Goal: Task Accomplishment & Management: Manage account settings

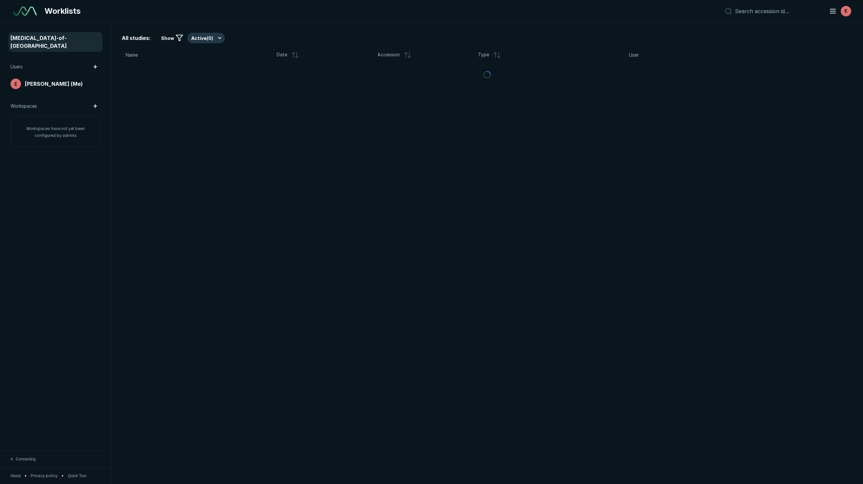
scroll to position [2800, 4129]
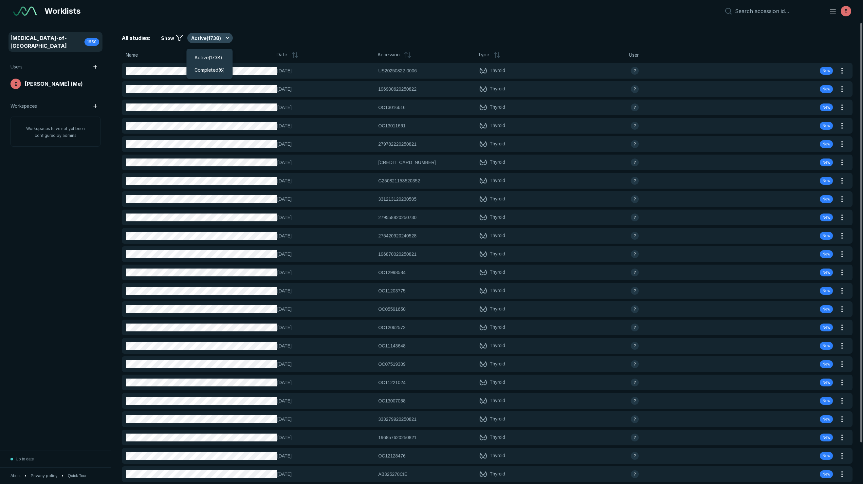
click at [210, 40] on button "Active ( 1738 )" at bounding box center [210, 38] width 46 height 10
click at [212, 70] on span "Completed ( 6 )" at bounding box center [209, 69] width 30 height 7
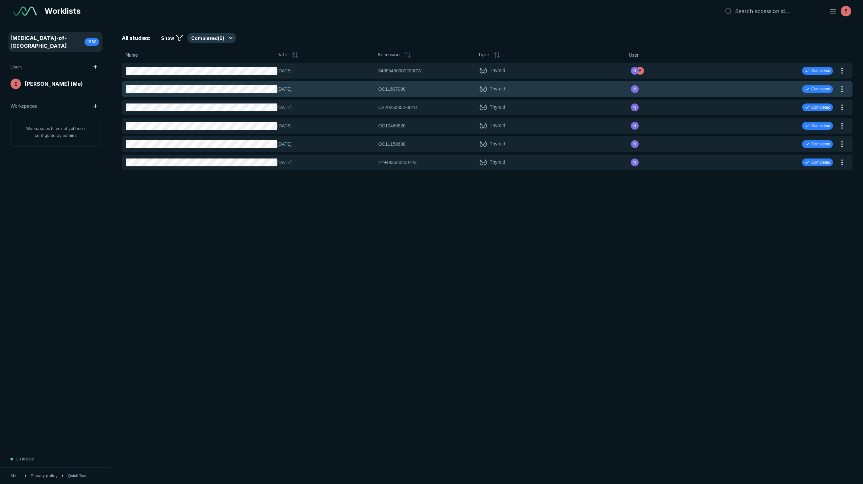
click at [228, 94] on div "10-JUN-2024 OC11697080 OC11697080 Thyroid N Completed" at bounding box center [479, 89] width 715 height 16
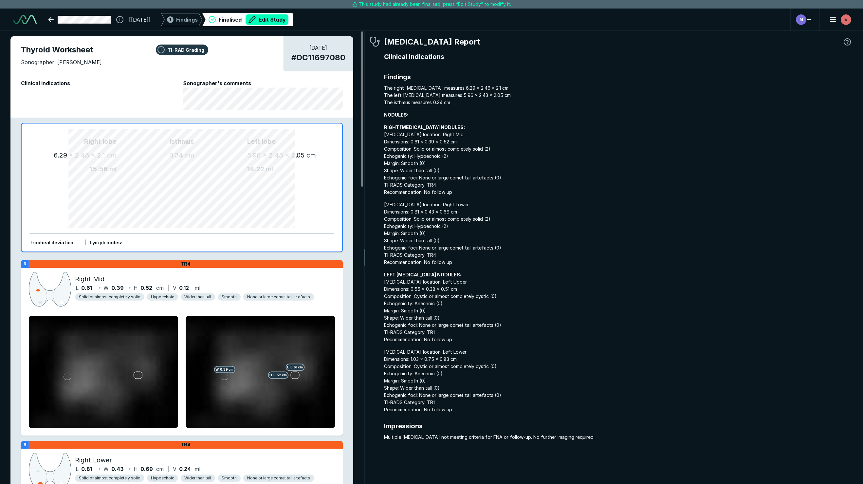
scroll to position [2842, 3014]
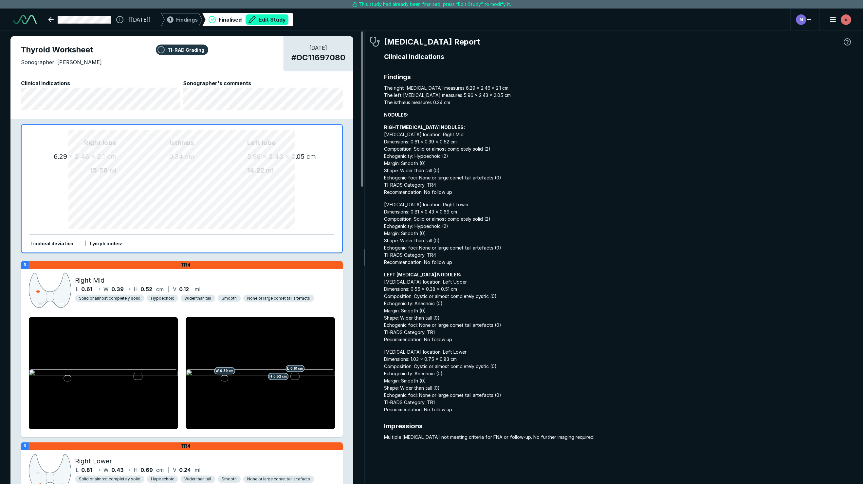
click at [283, 20] on button "Edit Study" at bounding box center [267, 19] width 43 height 10
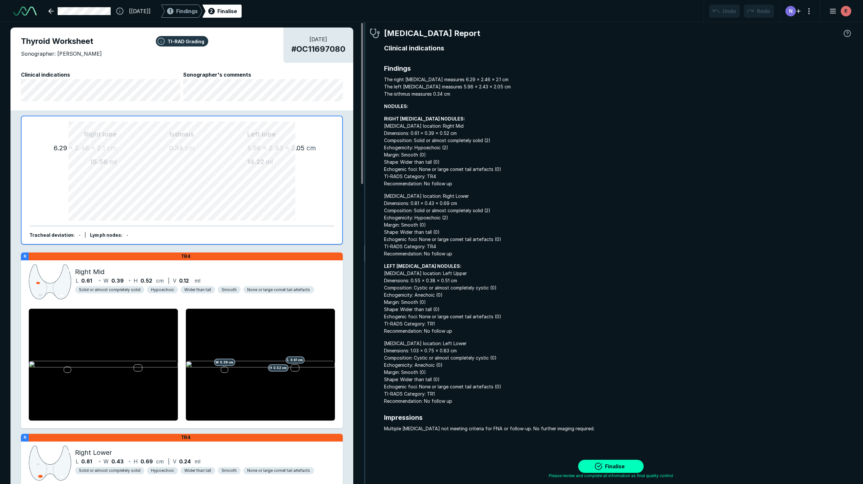
scroll to position [2904, 4725]
click at [612, 464] on button "Finalise" at bounding box center [610, 466] width 65 height 13
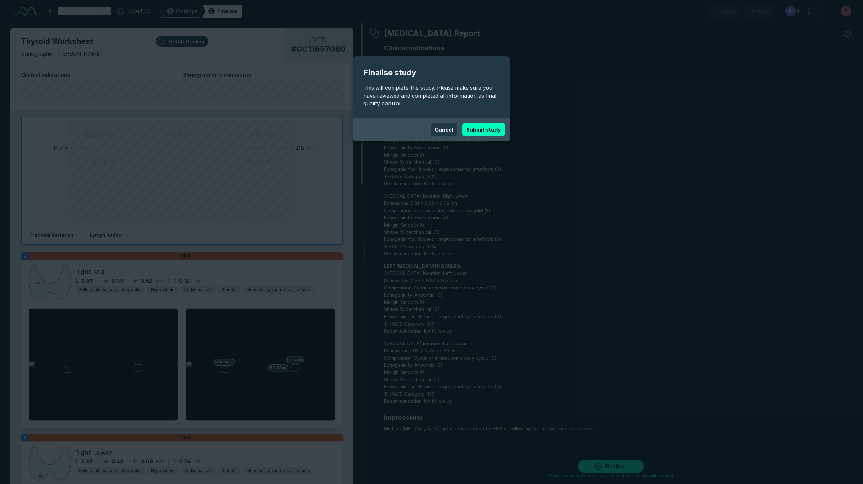
click at [473, 132] on button "Submit study" at bounding box center [483, 129] width 43 height 13
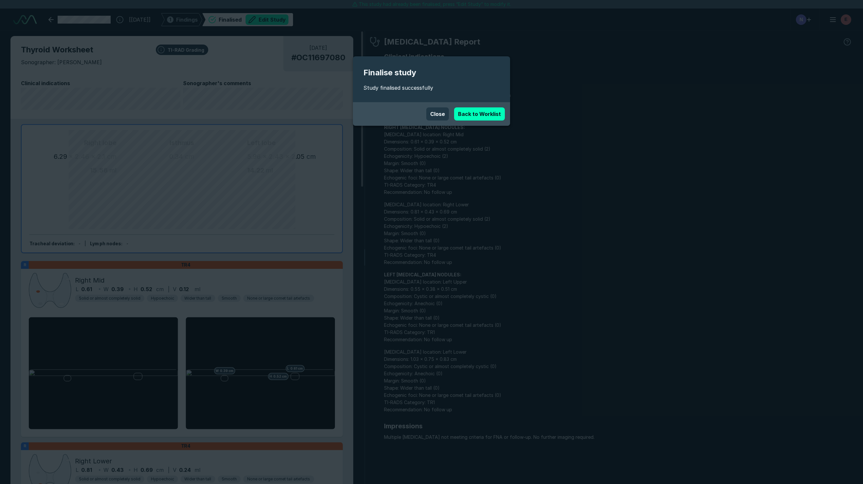
scroll to position [2814, 2384]
click at [441, 118] on button "Close" at bounding box center [437, 113] width 23 height 13
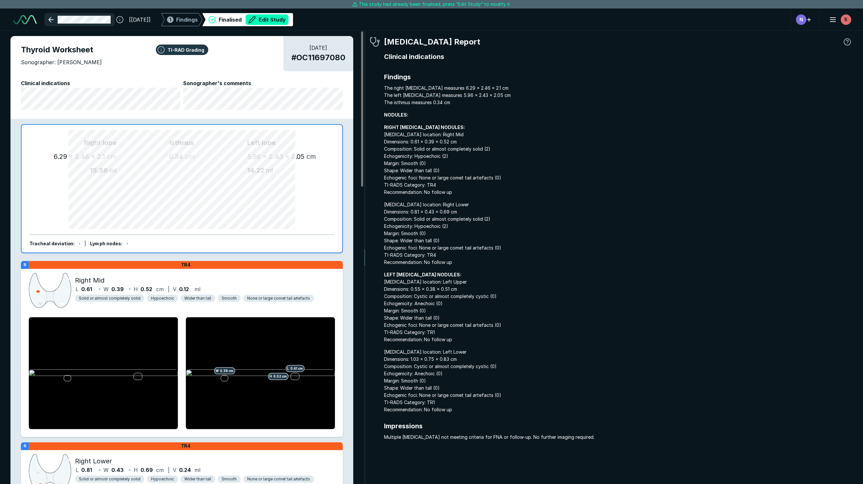
click at [51, 20] on link at bounding box center [80, 19] width 70 height 13
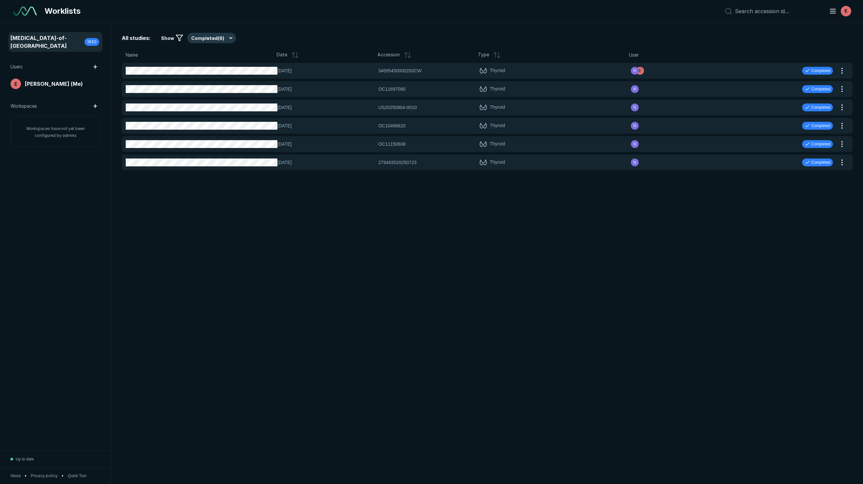
scroll to position [2800, 4129]
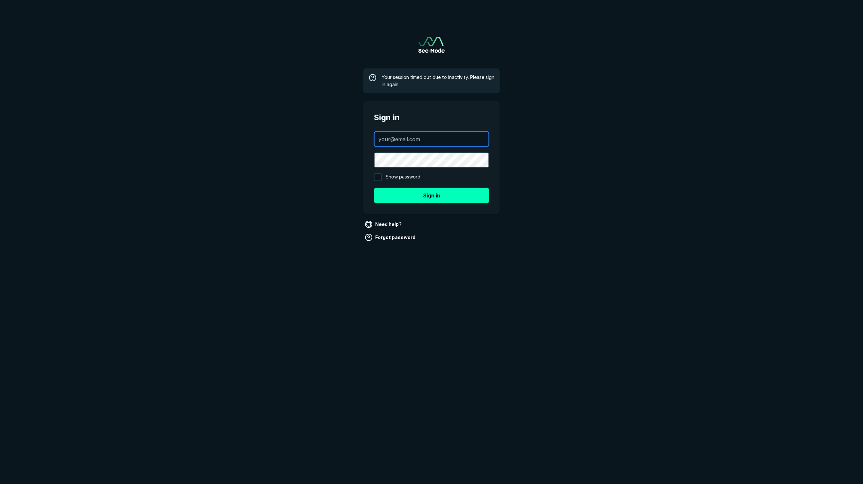
type input "ewalter@finaocorp.com"
click at [431, 195] on button "Sign in" at bounding box center [431, 196] width 115 height 16
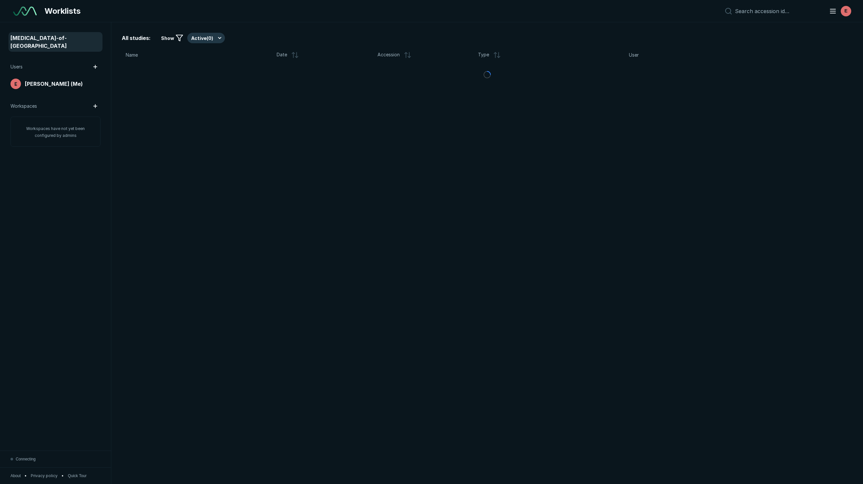
scroll to position [2800, 4129]
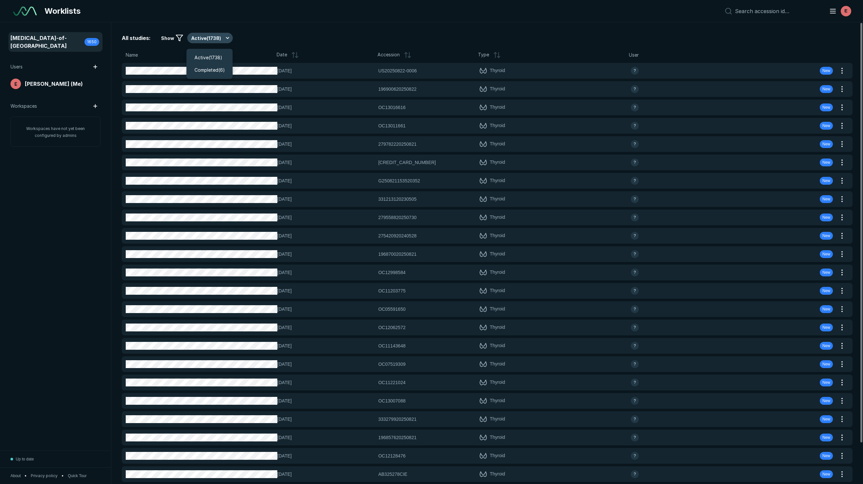
click at [206, 38] on button "Active ( 1738 )" at bounding box center [210, 38] width 46 height 10
click at [207, 69] on span "Completed ( 6 )" at bounding box center [209, 69] width 30 height 7
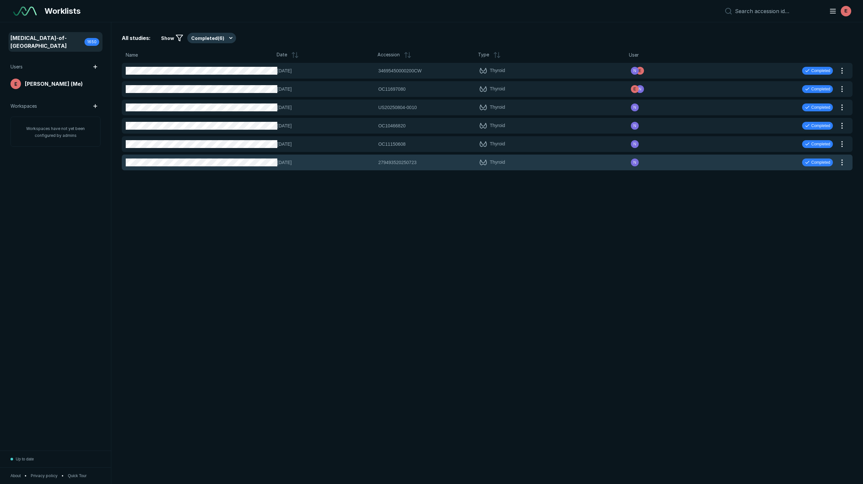
click at [352, 160] on span "[DATE]" at bounding box center [325, 162] width 97 height 7
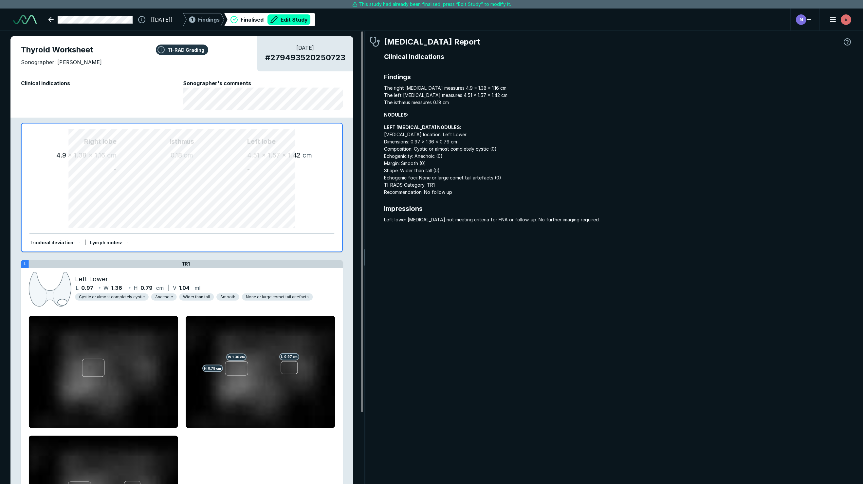
scroll to position [2842, 3014]
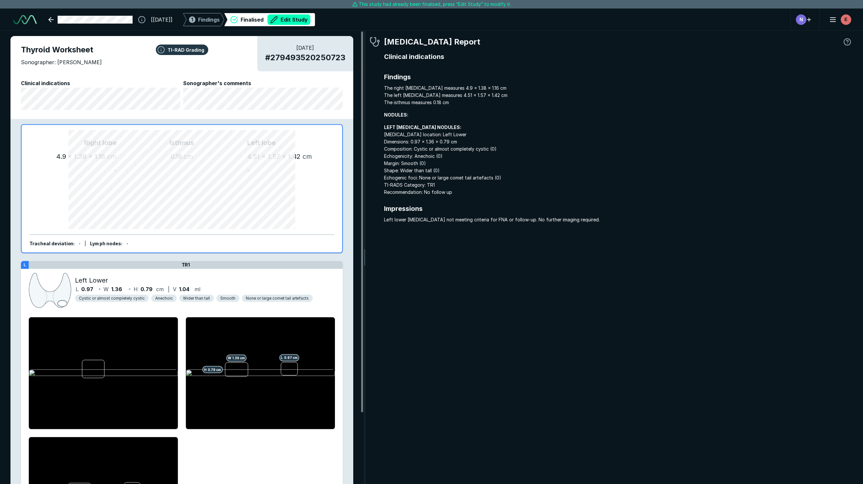
click at [306, 20] on button "Edit Study" at bounding box center [288, 19] width 43 height 10
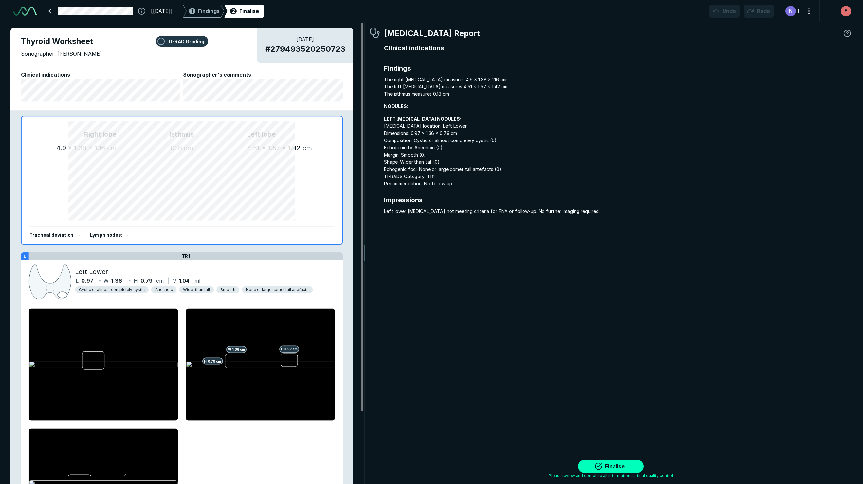
scroll to position [2904, 4725]
click at [611, 467] on button "Finalise" at bounding box center [610, 466] width 65 height 13
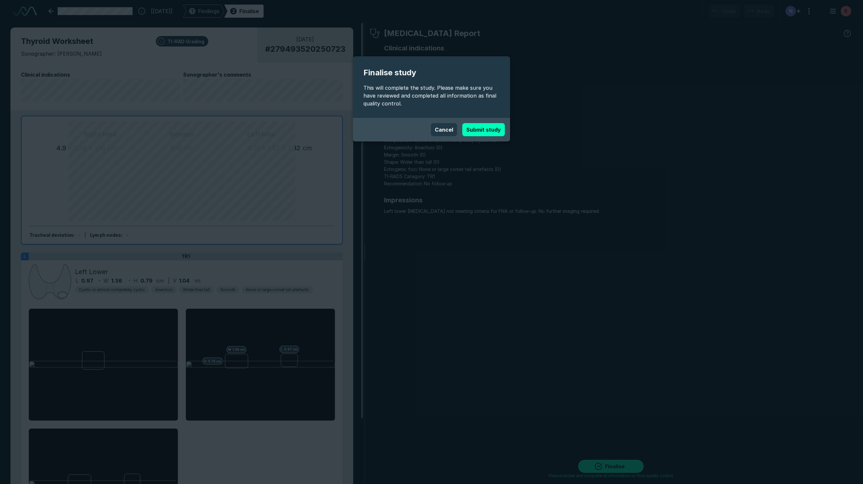
click at [476, 130] on button "Submit study" at bounding box center [483, 129] width 43 height 13
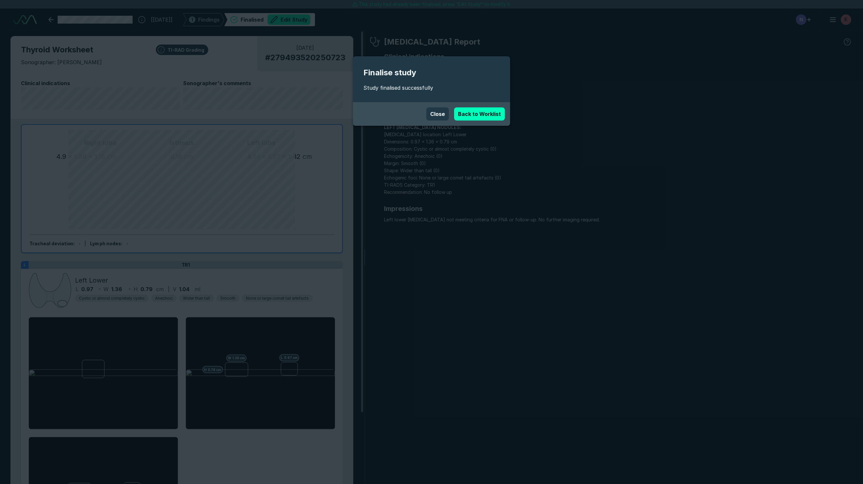
scroll to position [2814, 2384]
click at [464, 116] on link "Back to Worklist" at bounding box center [479, 113] width 51 height 13
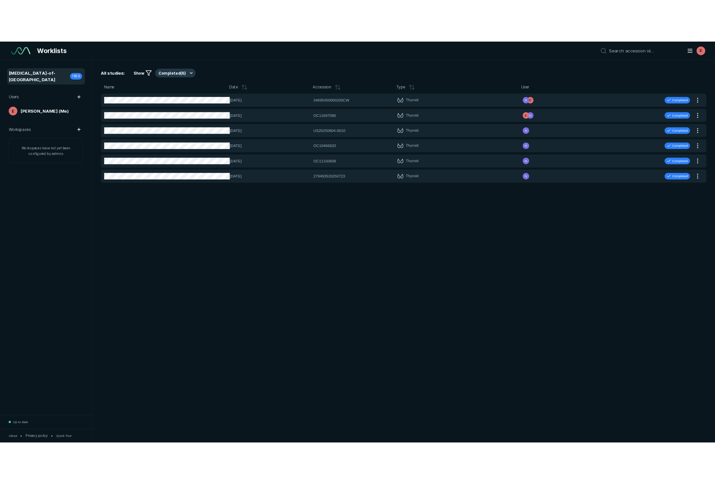
scroll to position [2800, 4129]
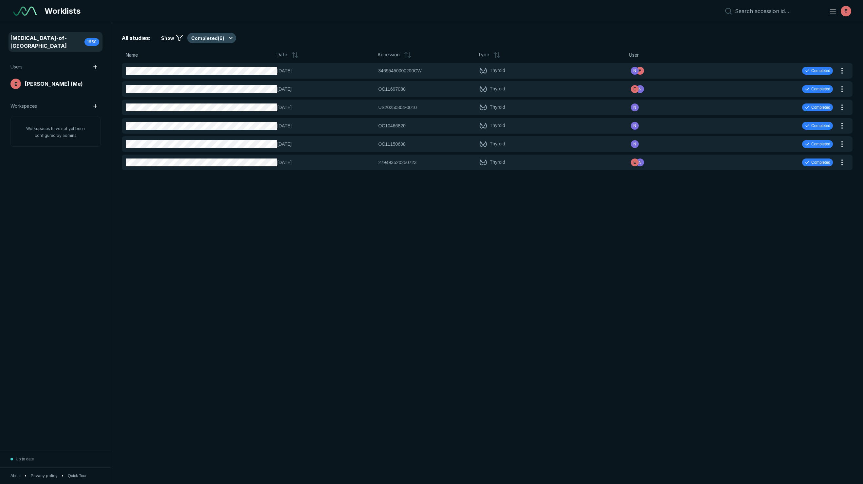
click at [209, 40] on button "Completed ( 6 )" at bounding box center [211, 38] width 49 height 10
click at [203, 56] on span "Active ( 1738 )" at bounding box center [208, 57] width 28 height 7
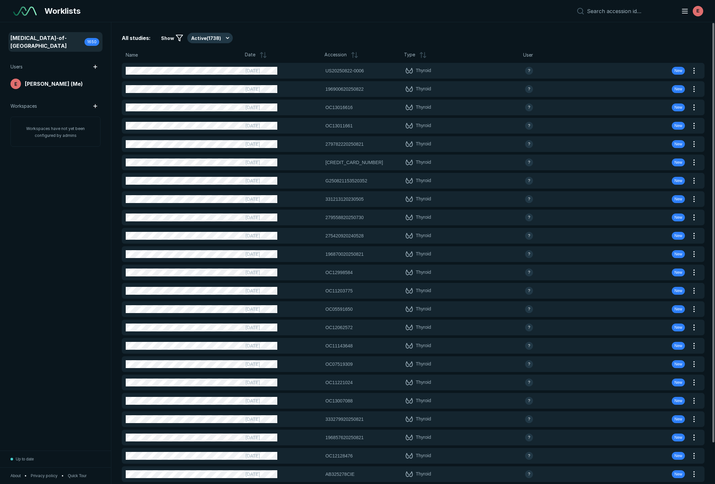
scroll to position [2800, 3464]
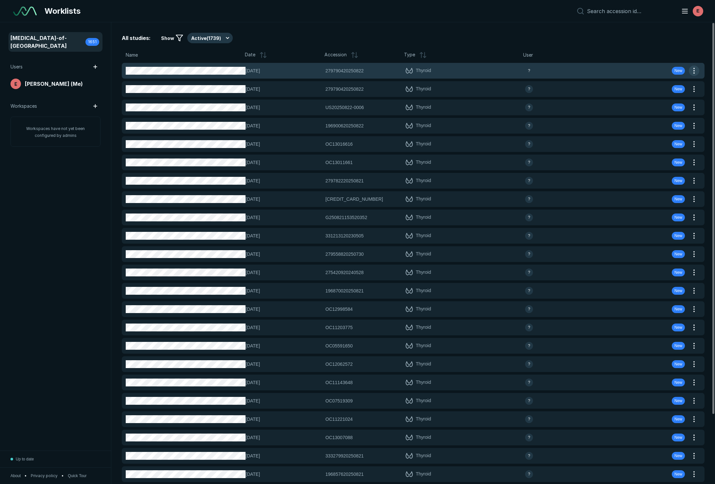
click at [694, 69] on button "button" at bounding box center [694, 70] width 10 height 10
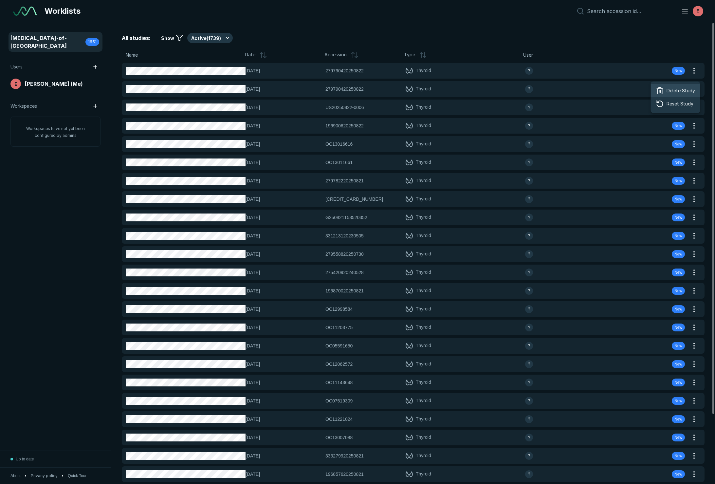
click at [667, 90] on span "Delete Study" at bounding box center [681, 90] width 28 height 7
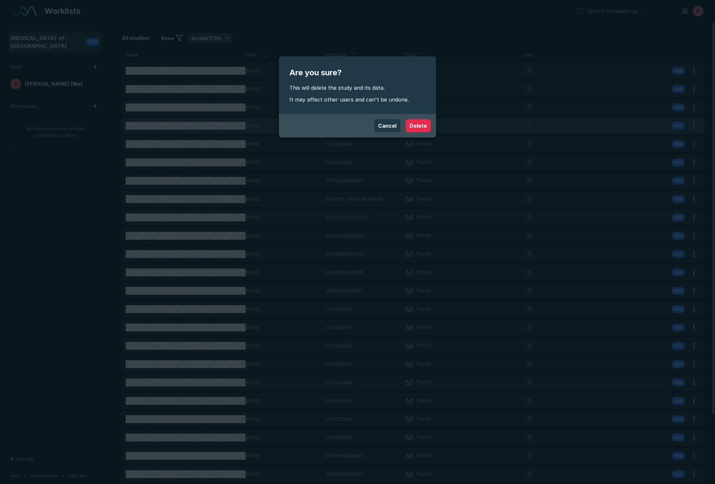
drag, startPoint x: 422, startPoint y: 123, endPoint x: 416, endPoint y: 117, distance: 8.3
click at [422, 123] on button "Delete" at bounding box center [418, 125] width 25 height 13
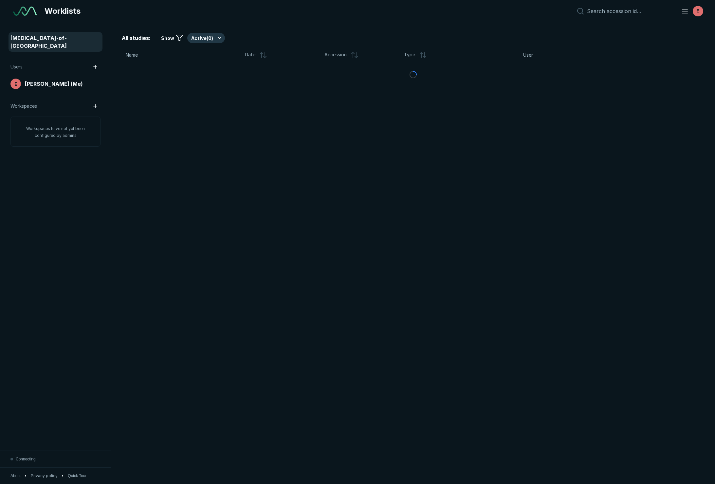
scroll to position [2800, 3464]
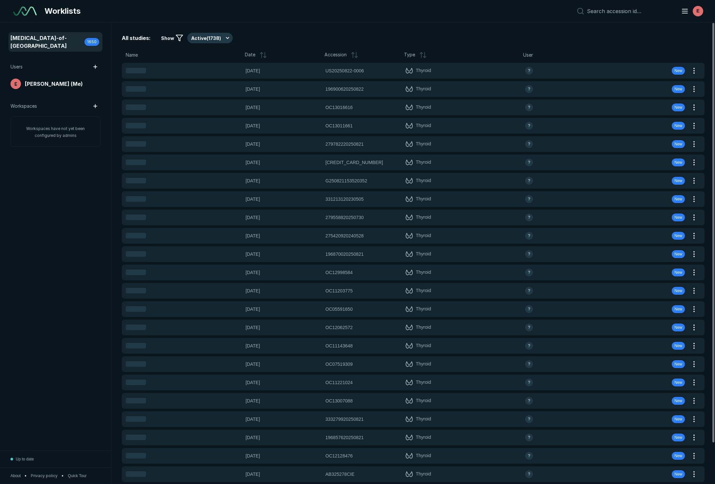
scroll to position [2800, 3464]
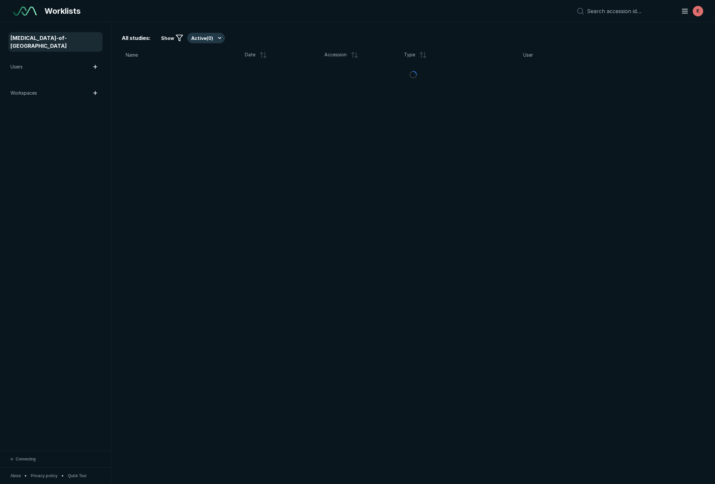
scroll to position [2800, 3464]
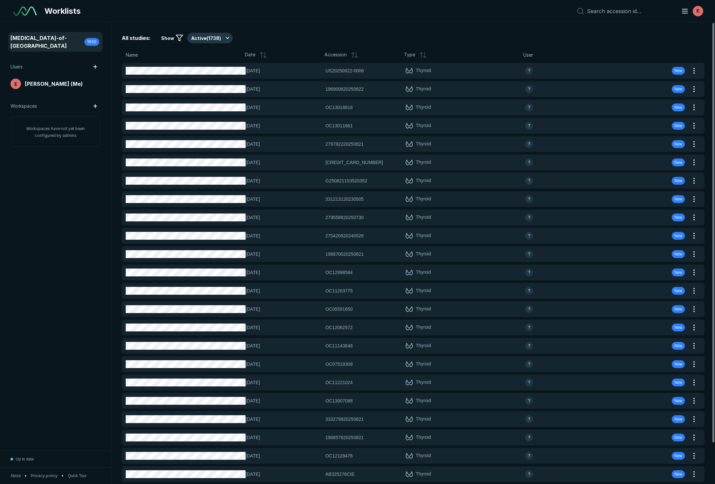
click at [255, 57] on span "Date" at bounding box center [250, 55] width 10 height 8
click at [260, 56] on icon at bounding box center [263, 55] width 8 height 8
click at [227, 37] on button "Active ( 1738 )" at bounding box center [210, 38] width 46 height 10
click at [218, 71] on span "Completed ( 6 )" at bounding box center [209, 69] width 30 height 7
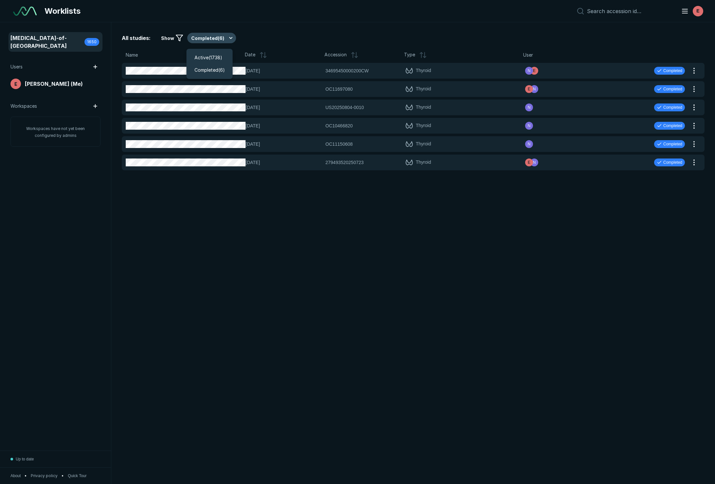
click at [230, 35] on button "Completed ( 6 )" at bounding box center [211, 38] width 49 height 10
click at [214, 59] on span "Active ( 1738 )" at bounding box center [208, 57] width 28 height 7
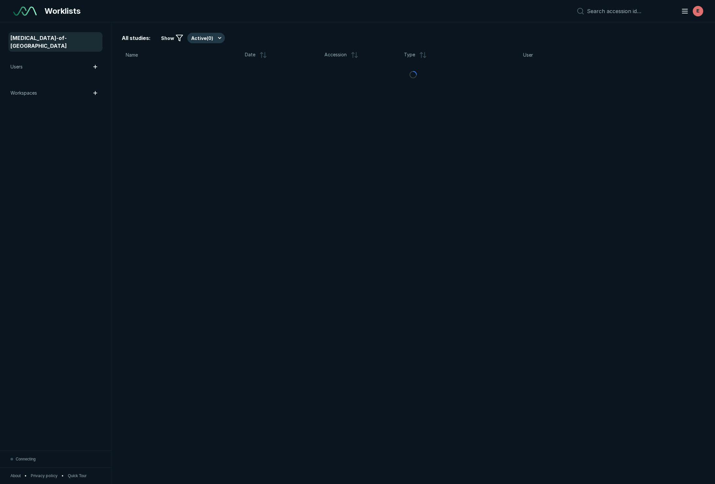
scroll to position [2800, 3464]
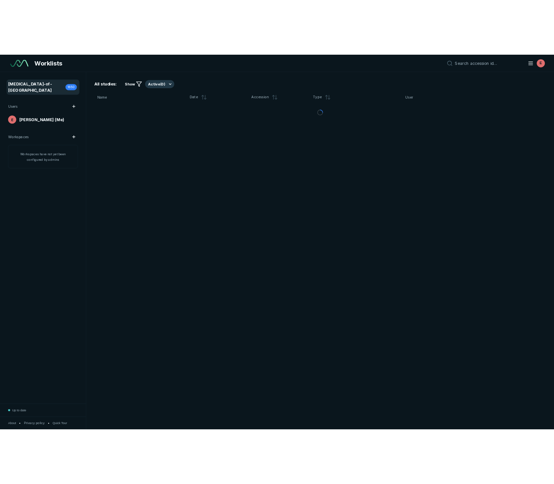
scroll to position [2800, 3464]
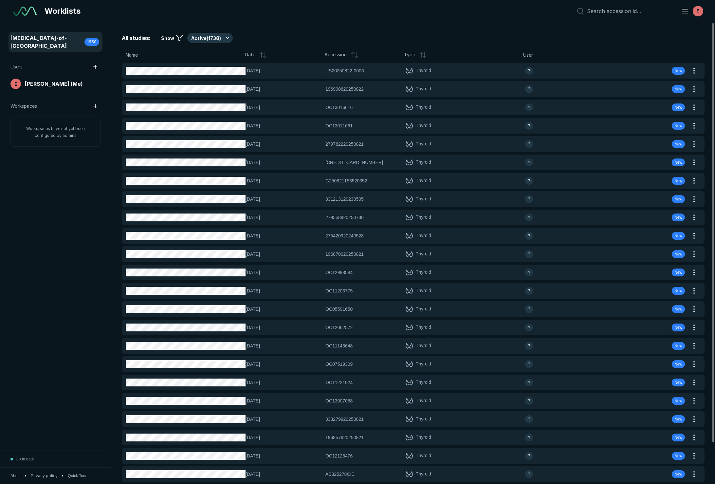
click at [260, 54] on icon at bounding box center [261, 52] width 3 height 1
click at [262, 53] on icon at bounding box center [262, 54] width 0 height 5
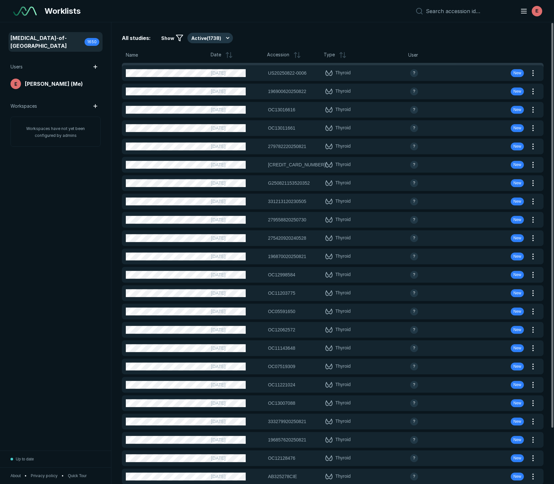
scroll to position [2800, 2737]
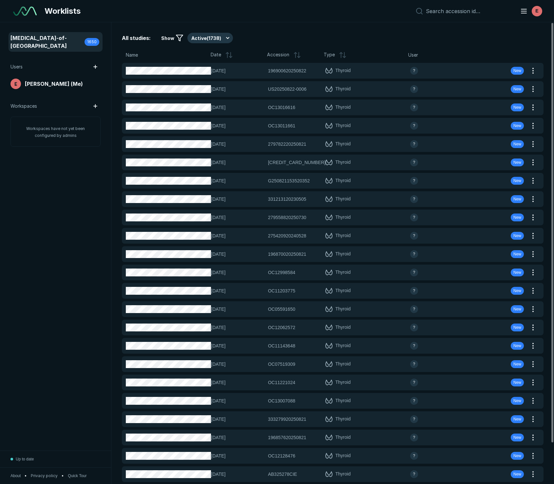
scroll to position [0, 0]
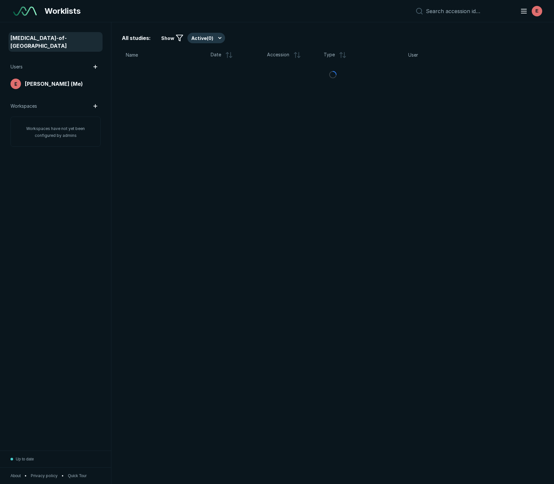
scroll to position [2800, 2737]
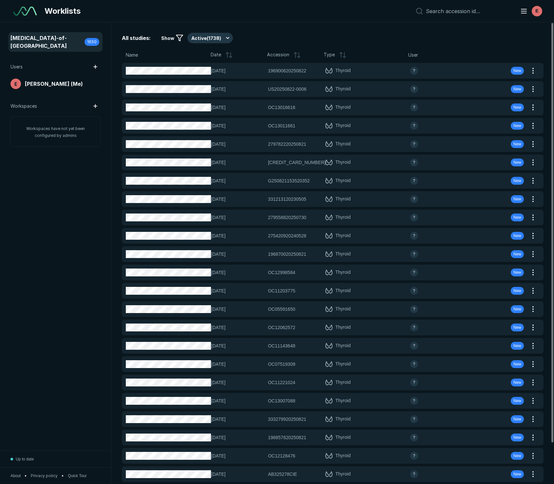
click at [227, 54] on icon at bounding box center [227, 54] width 0 height 5
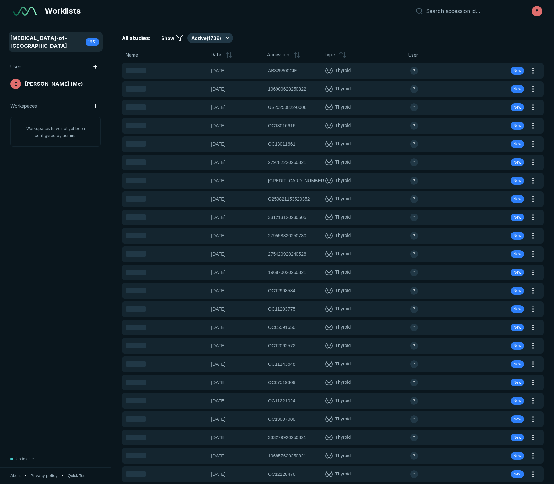
scroll to position [2800, 2737]
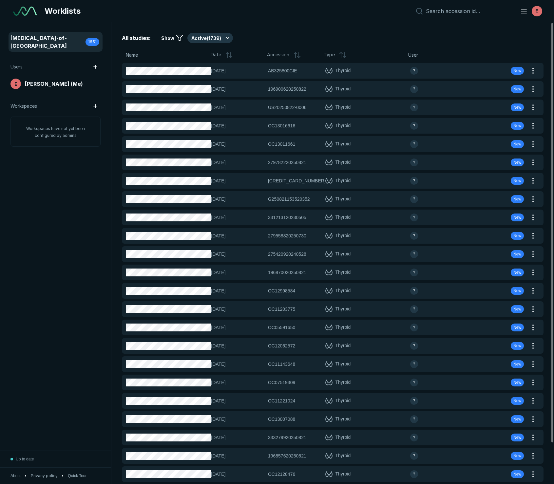
click at [324, 0] on div "Worklists E" at bounding box center [277, 11] width 554 height 22
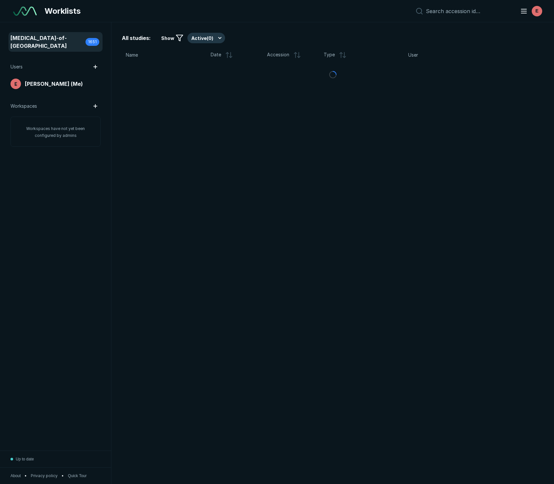
scroll to position [2800, 2737]
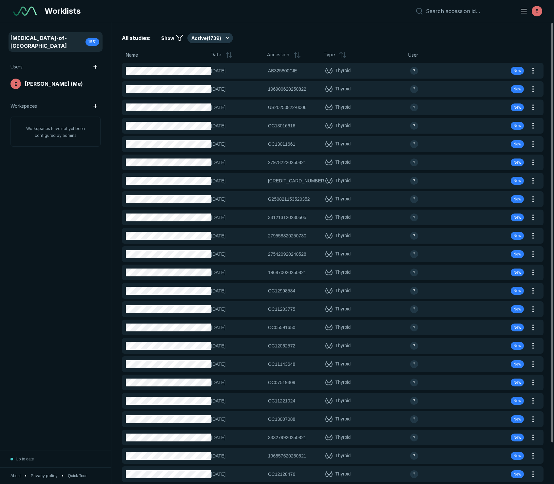
click at [226, 53] on icon at bounding box center [227, 52] width 3 height 1
click at [137, 1] on div "Worklists E" at bounding box center [277, 11] width 554 height 22
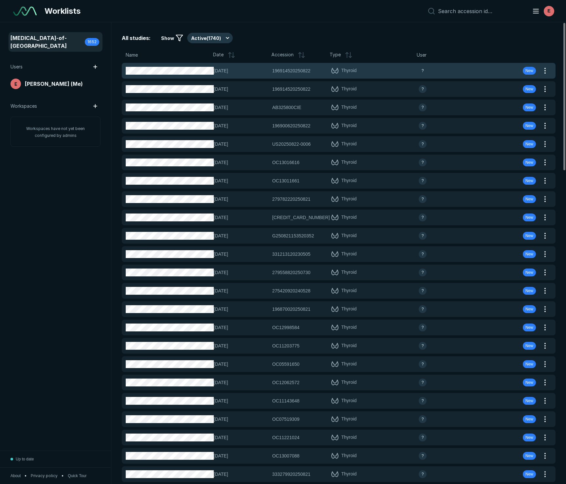
click at [350, 73] on span "Thyroid" at bounding box center [348, 71] width 15 height 8
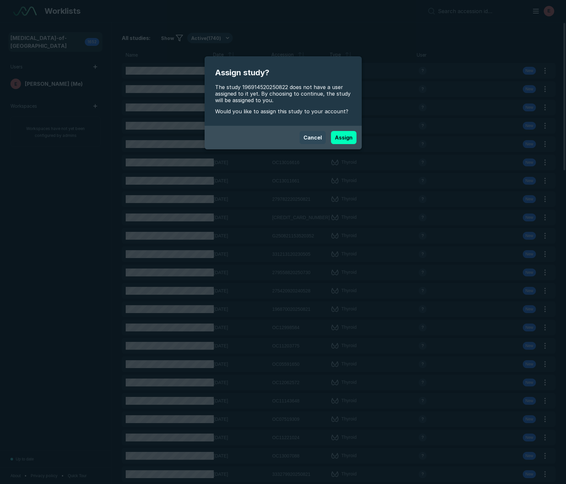
click at [311, 137] on button "Cancel" at bounding box center [313, 137] width 26 height 13
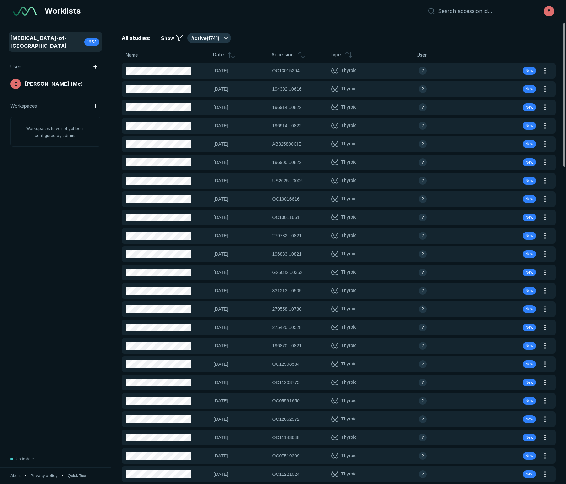
scroll to position [2904, 3389]
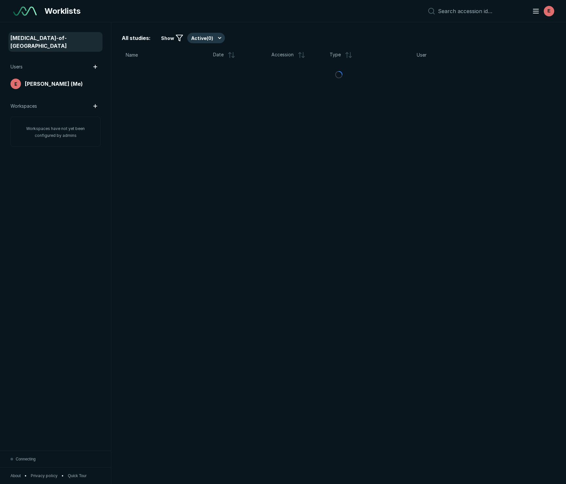
scroll to position [2800, 2793]
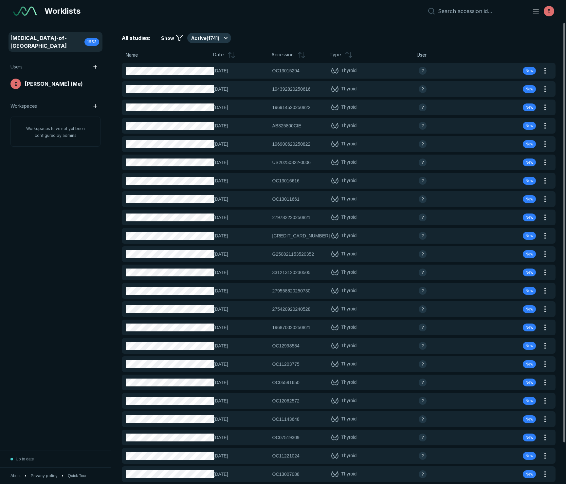
click at [228, 54] on icon at bounding box center [232, 55] width 8 height 8
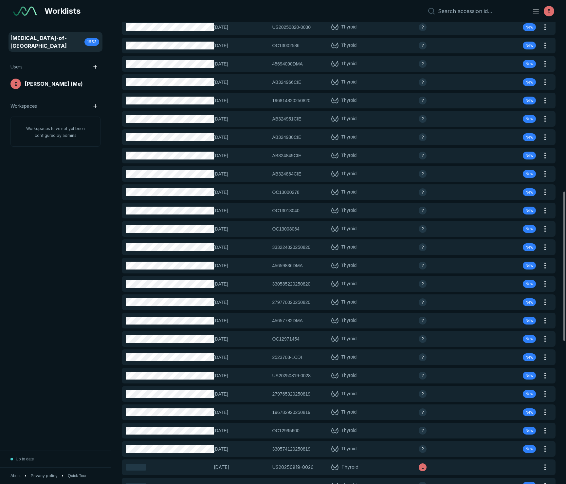
scroll to position [522, 0]
